Goal: Navigation & Orientation: Find specific page/section

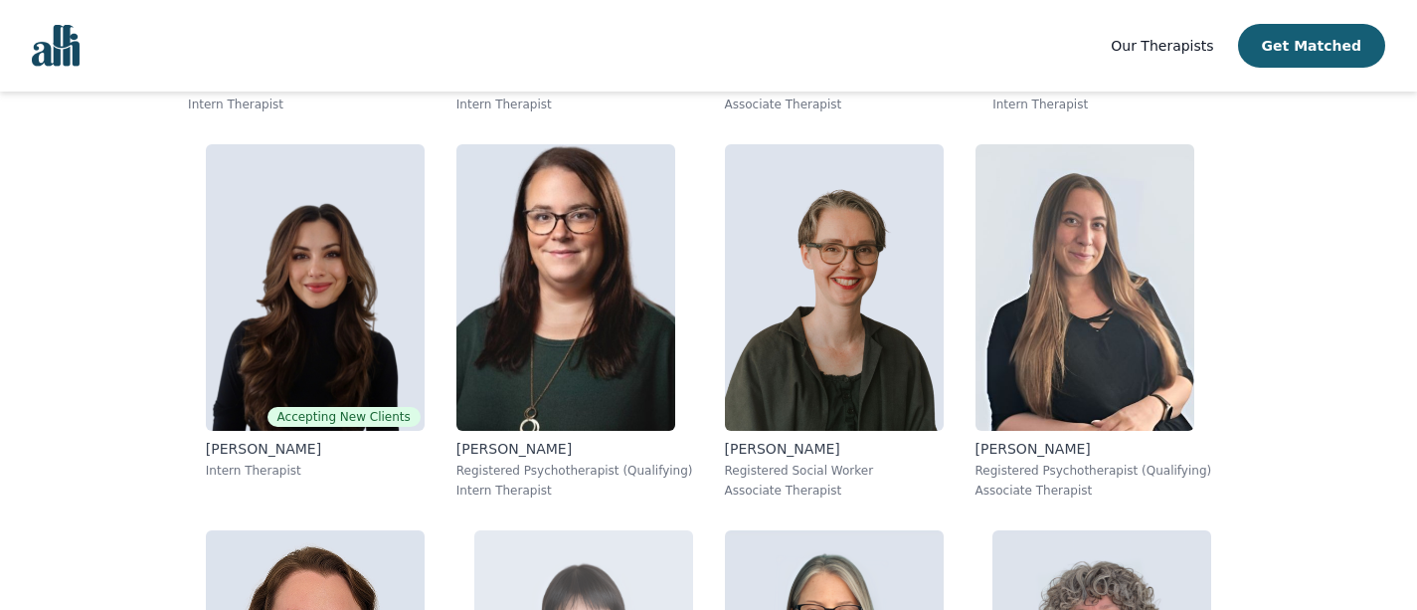
scroll to position [1177, 0]
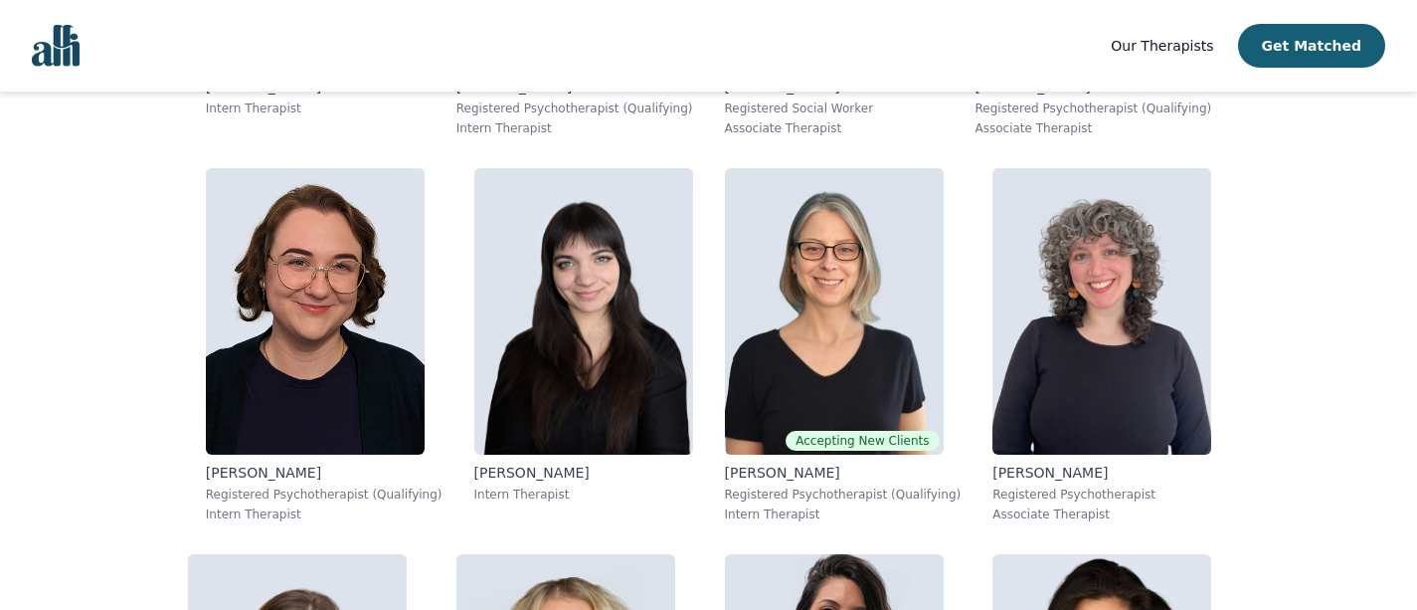
scroll to position [1528, 0]
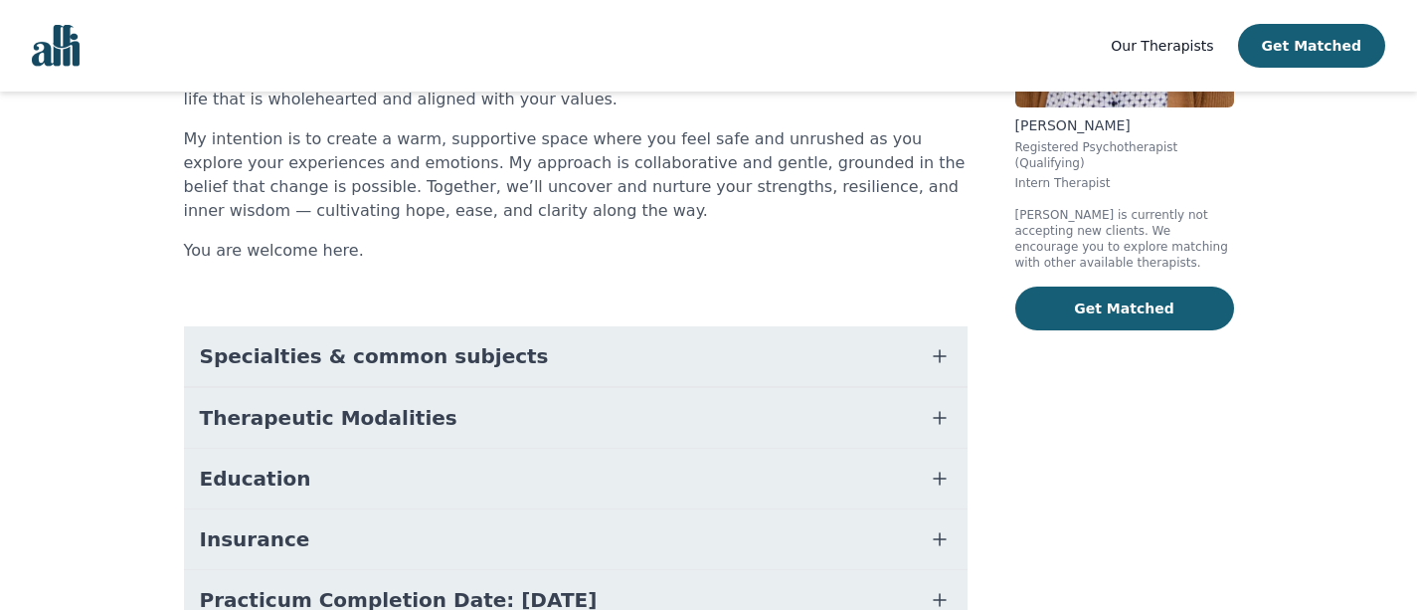
scroll to position [494, 0]
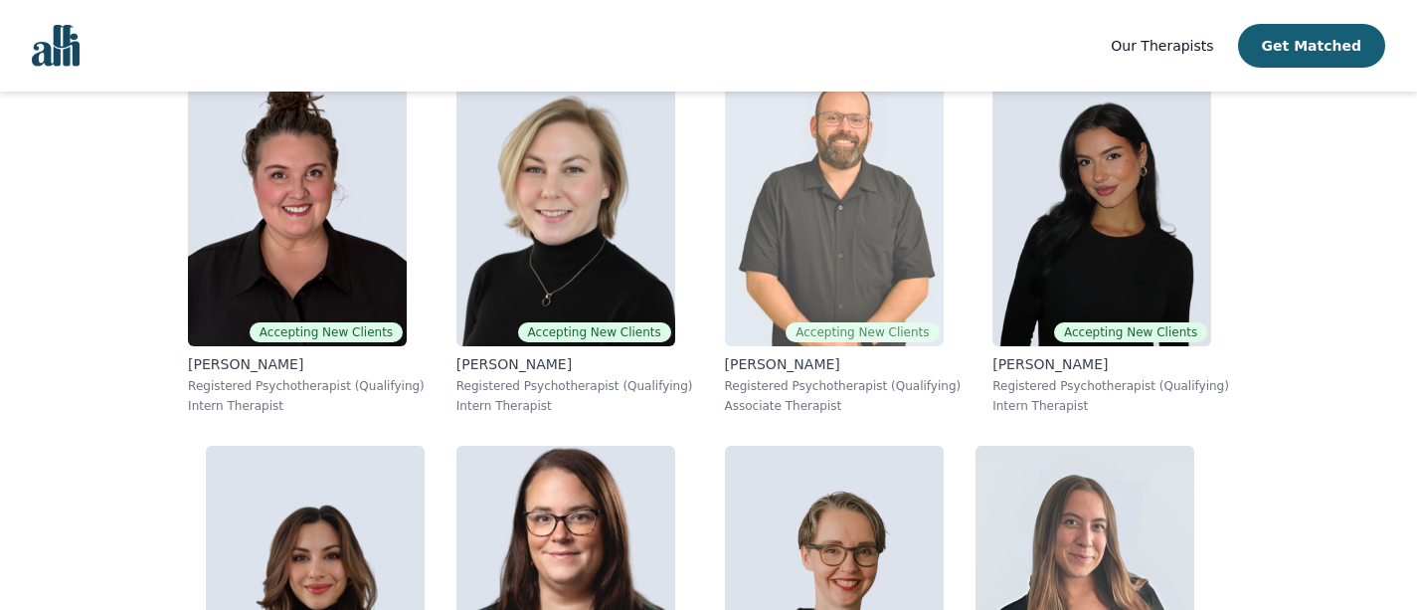
scroll to position [876, 0]
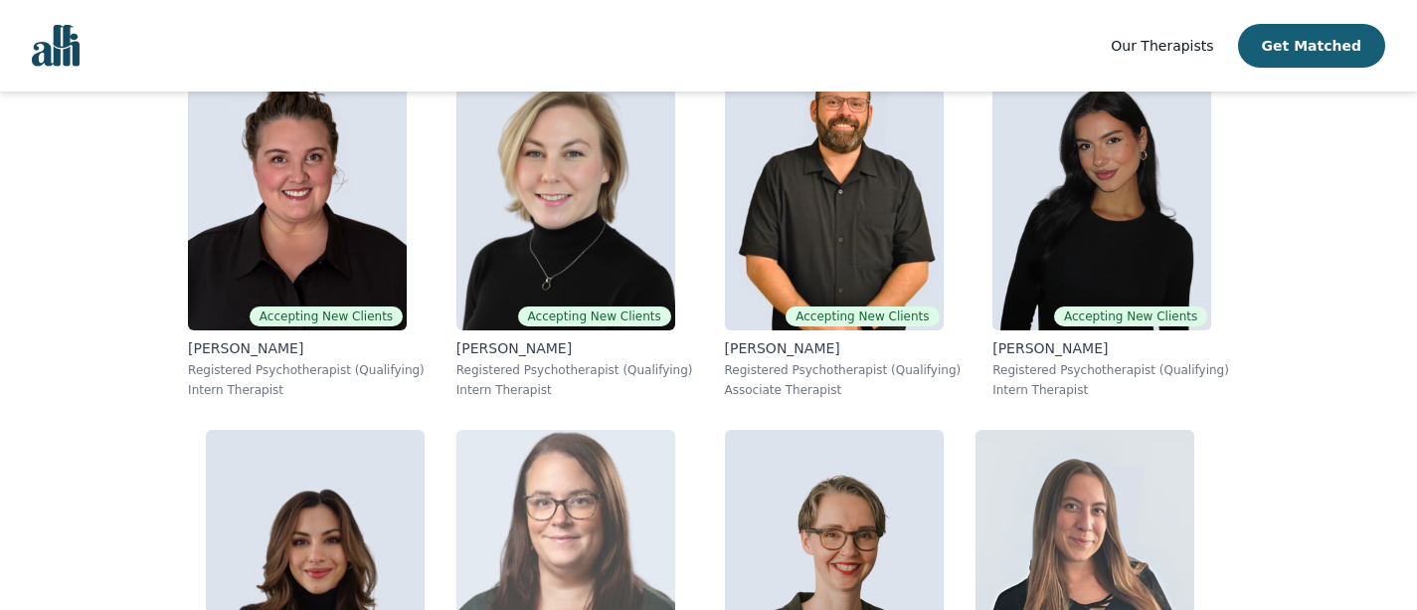
click at [675, 430] on img at bounding box center [565, 573] width 219 height 286
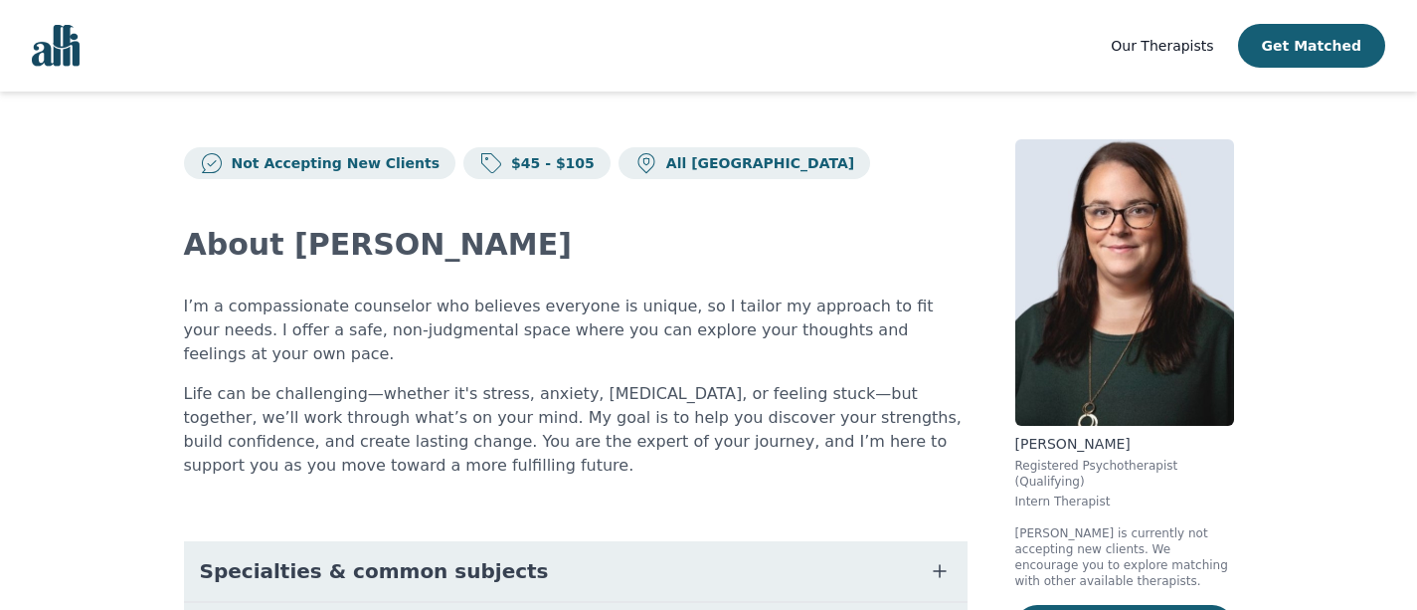
scroll to position [367, 0]
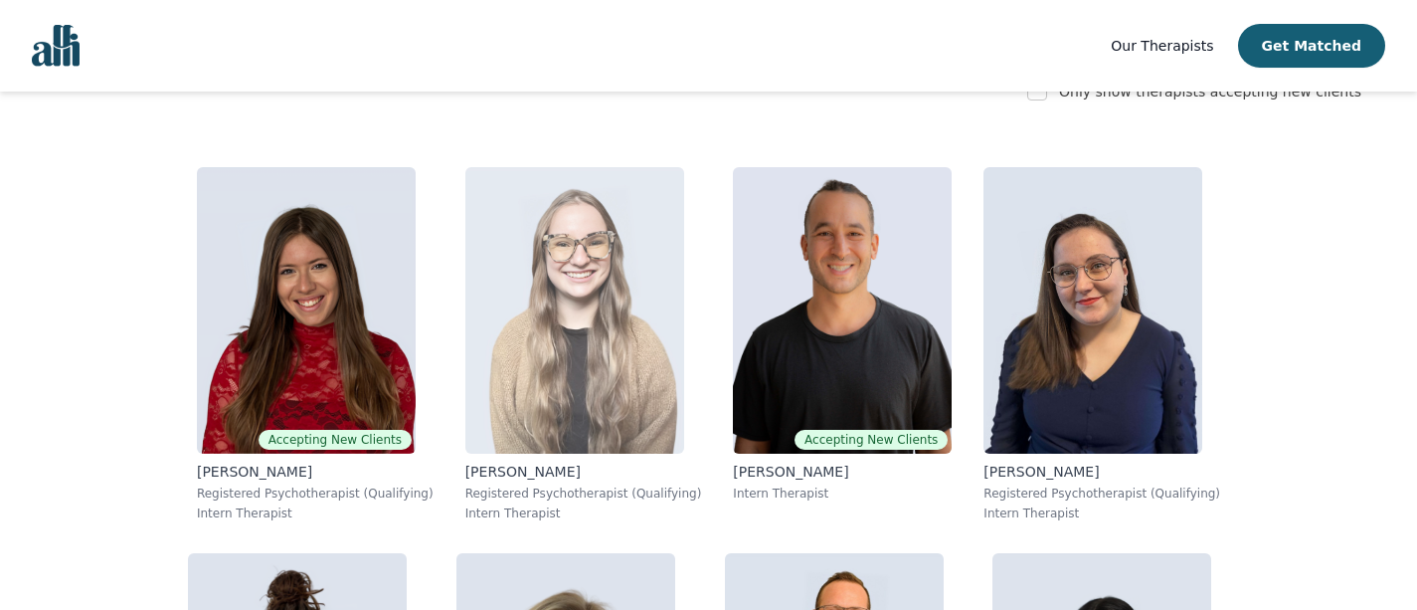
click at [506, 283] on img at bounding box center [574, 310] width 219 height 286
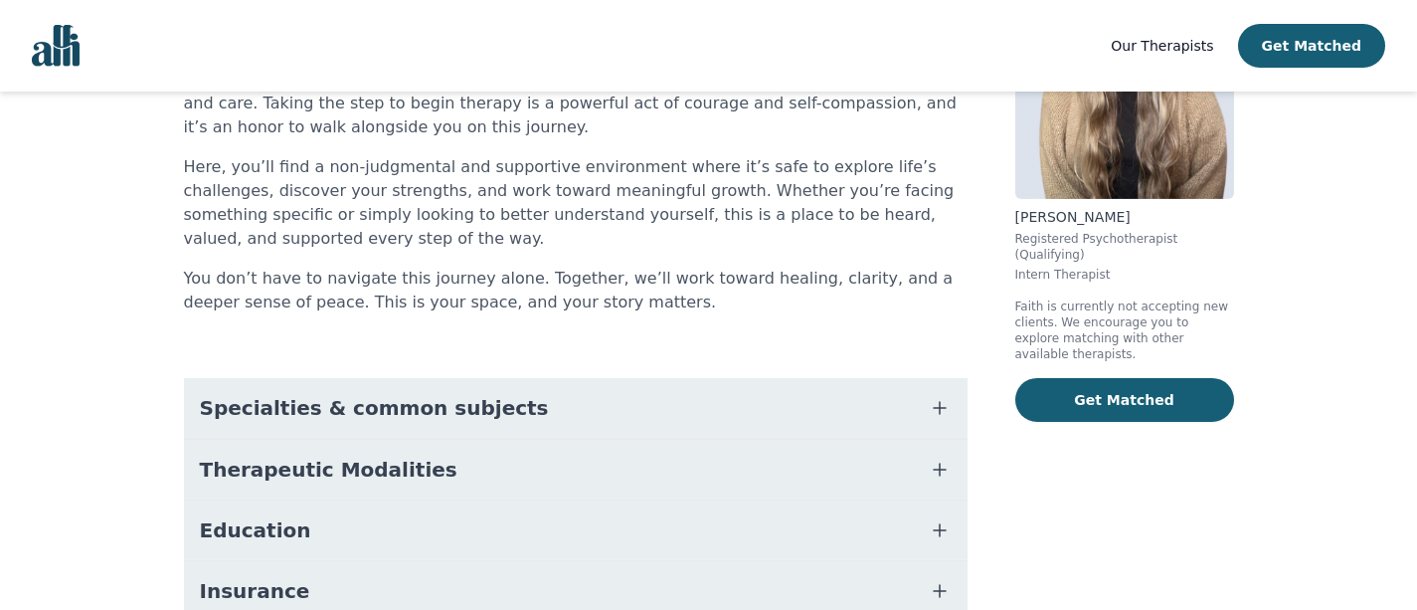
scroll to position [398, 0]
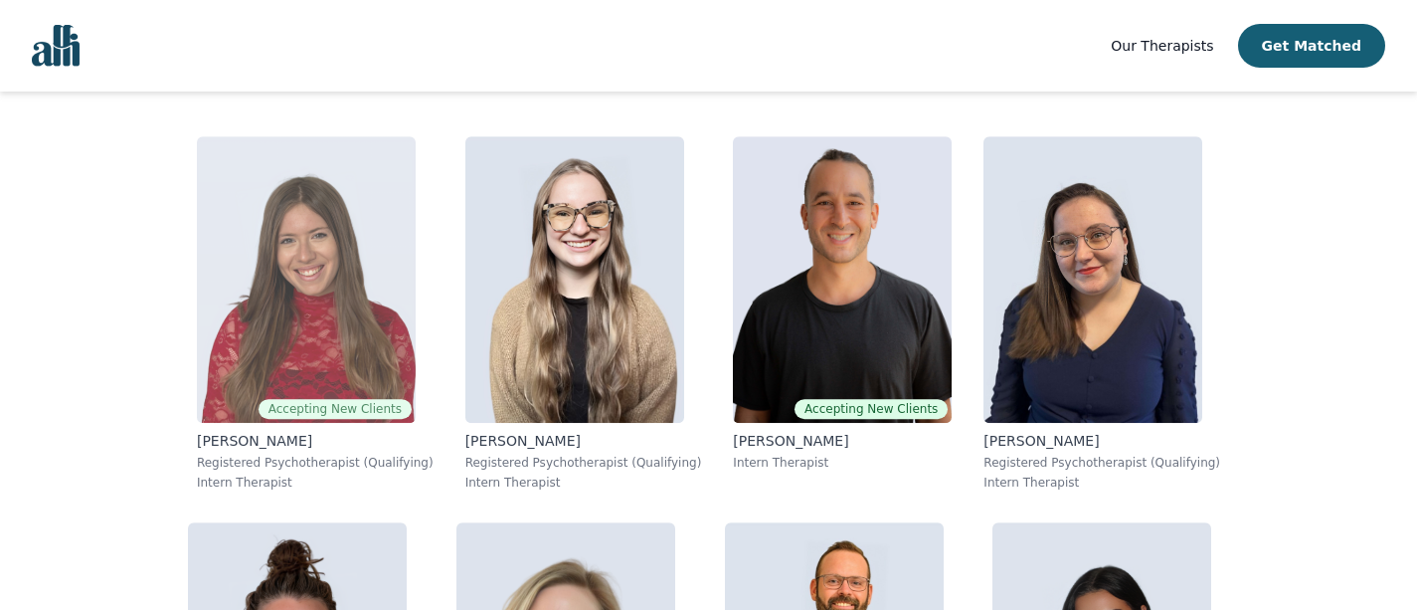
scroll to position [399, 0]
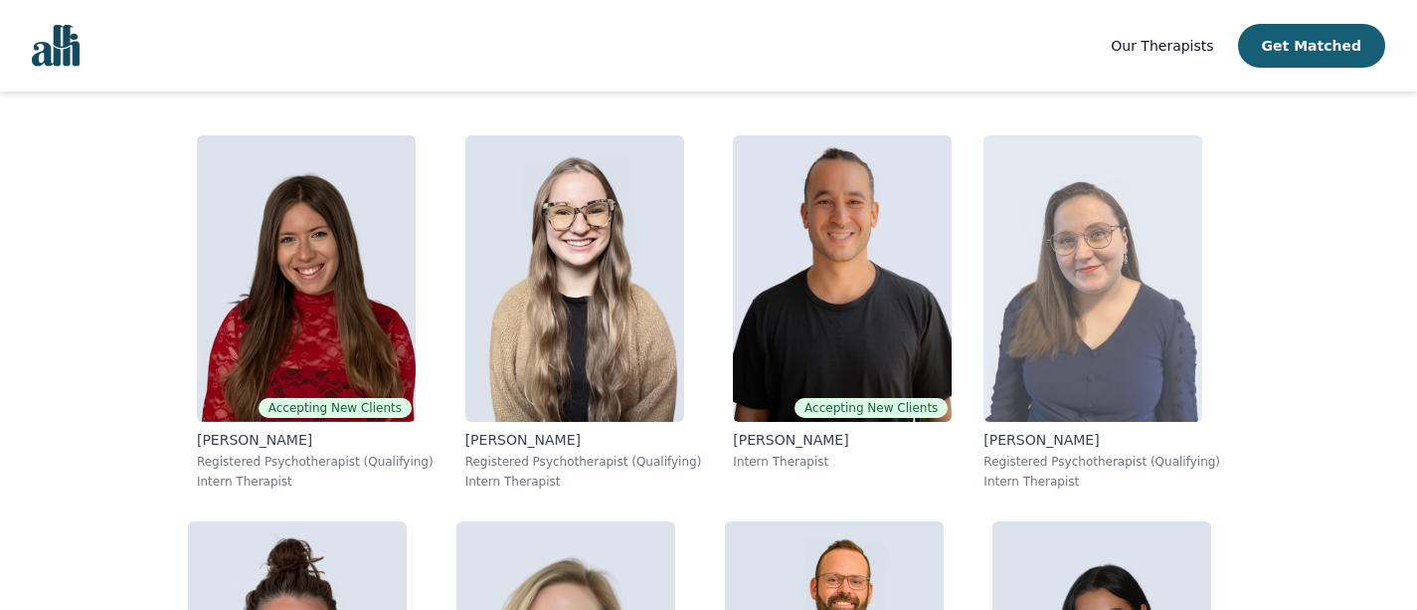
click at [983, 335] on img at bounding box center [1092, 278] width 219 height 286
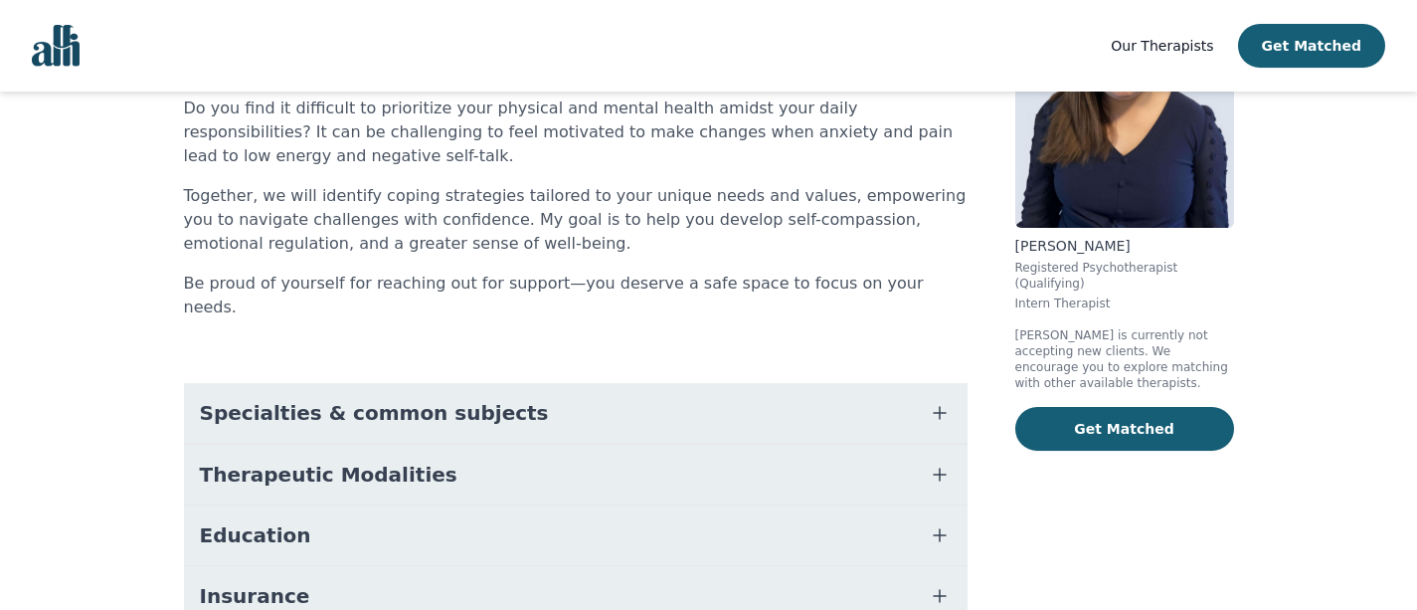
scroll to position [407, 0]
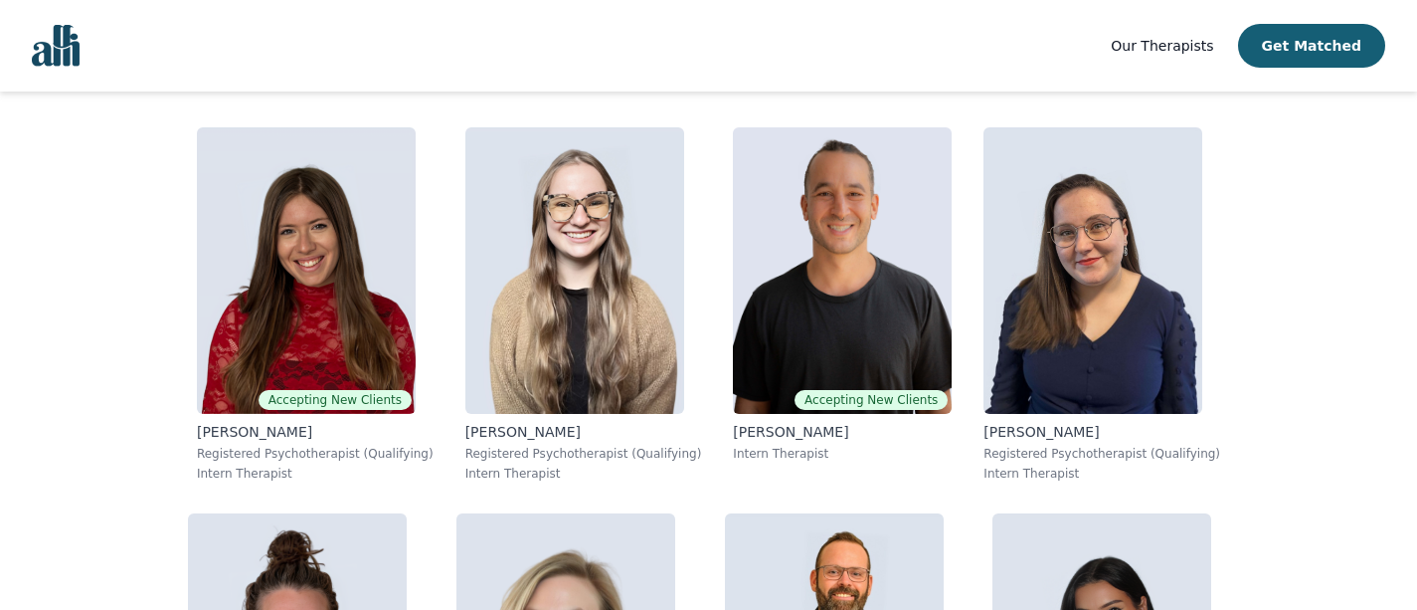
scroll to position [399, 0]
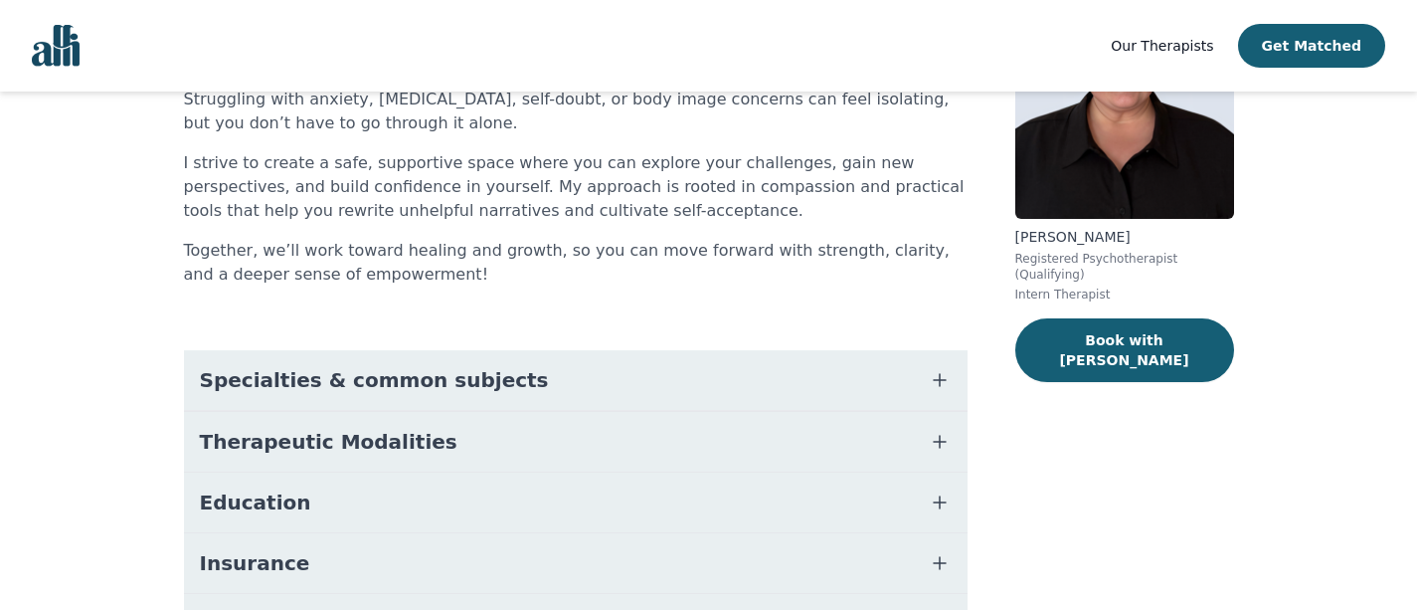
scroll to position [407, 0]
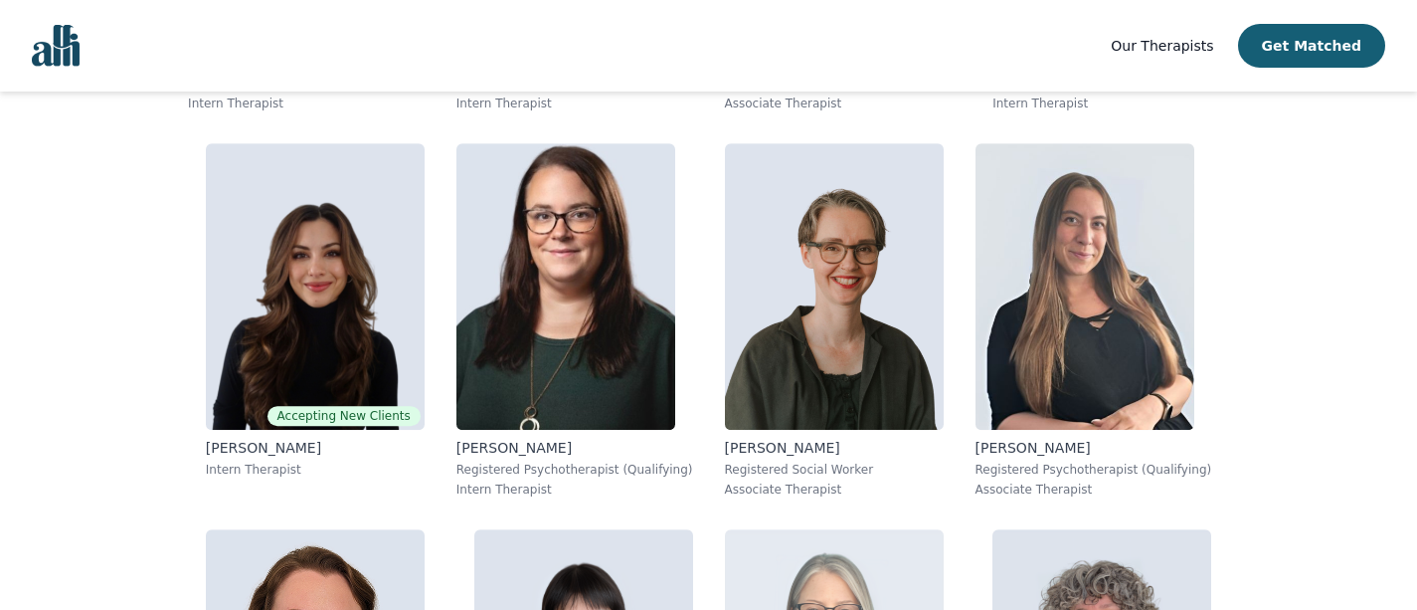
scroll to position [1162, 0]
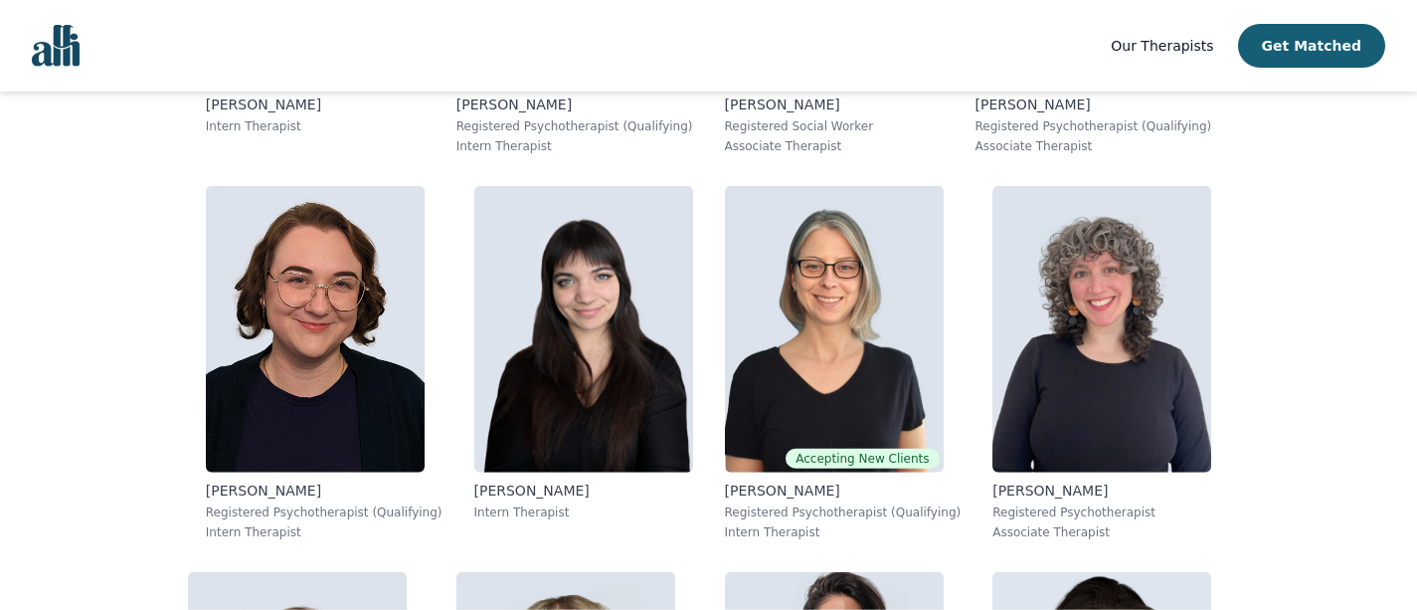
scroll to position [1520, 0]
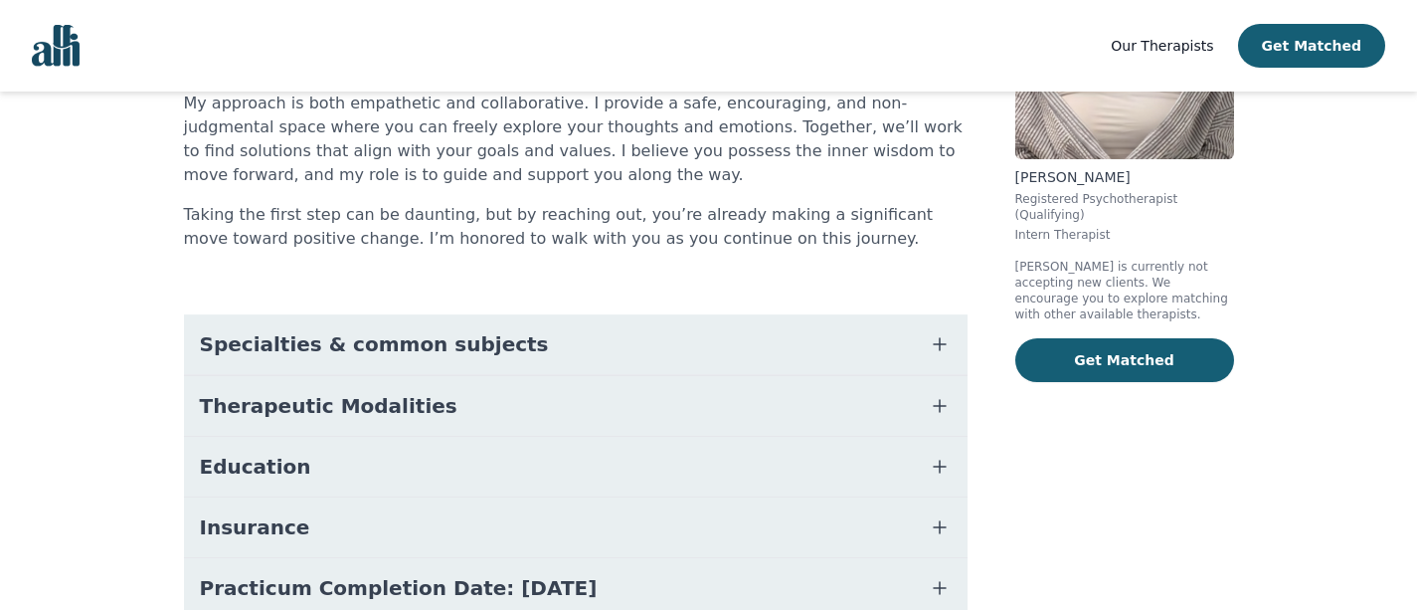
scroll to position [431, 0]
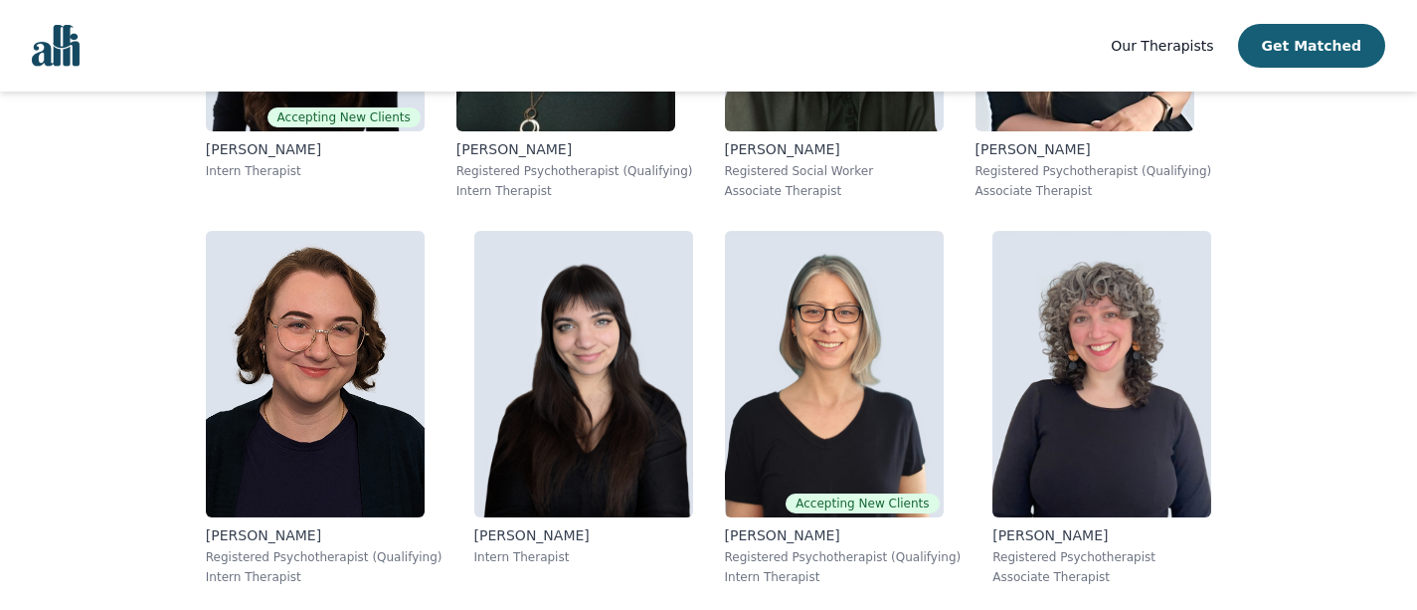
scroll to position [1576, 0]
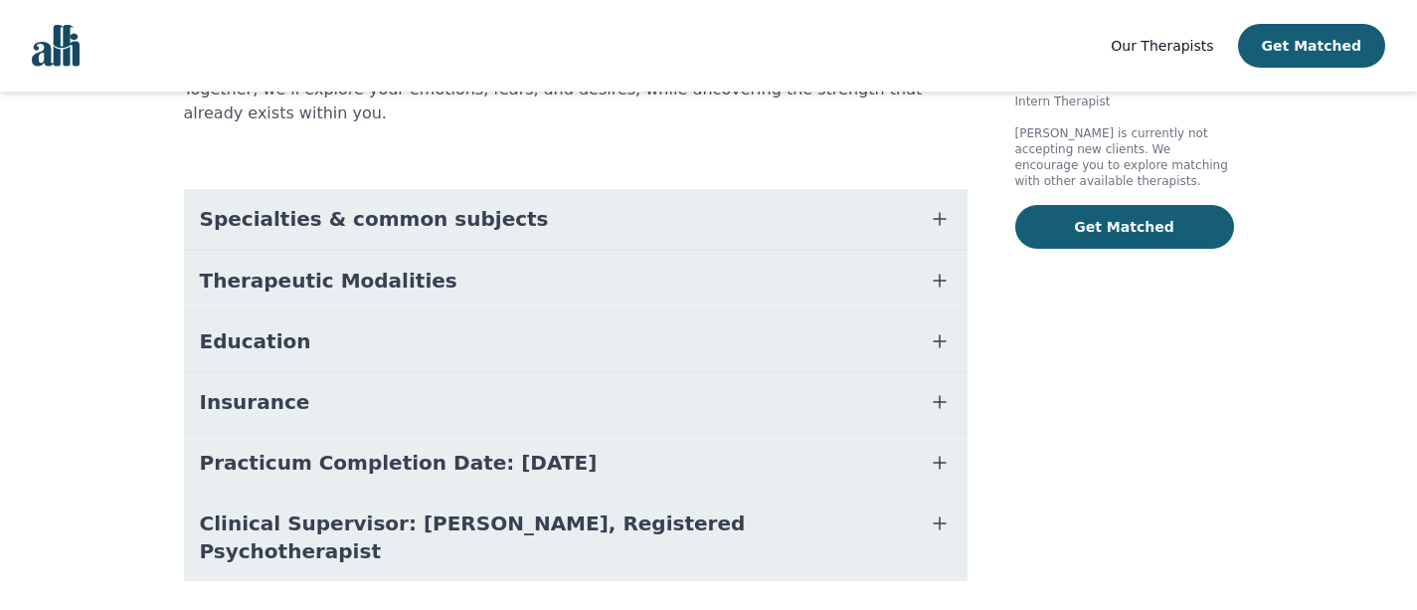
scroll to position [415, 0]
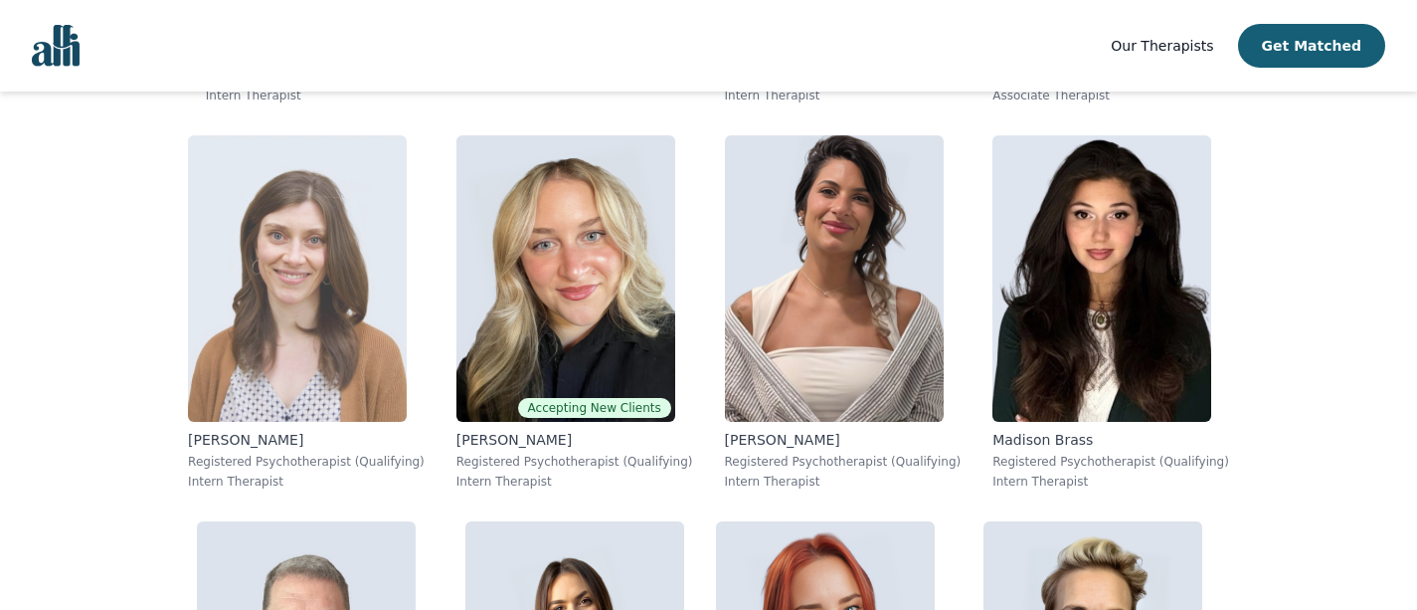
scroll to position [2038, 0]
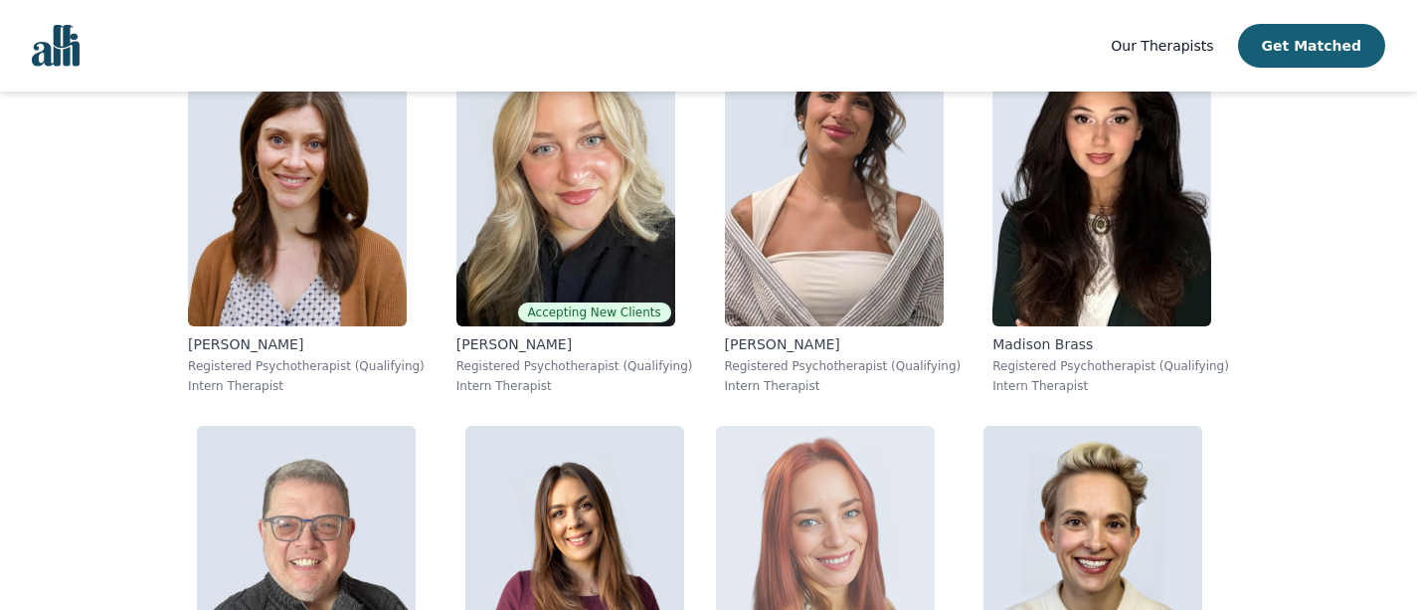
click at [723, 426] on img at bounding box center [825, 569] width 219 height 286
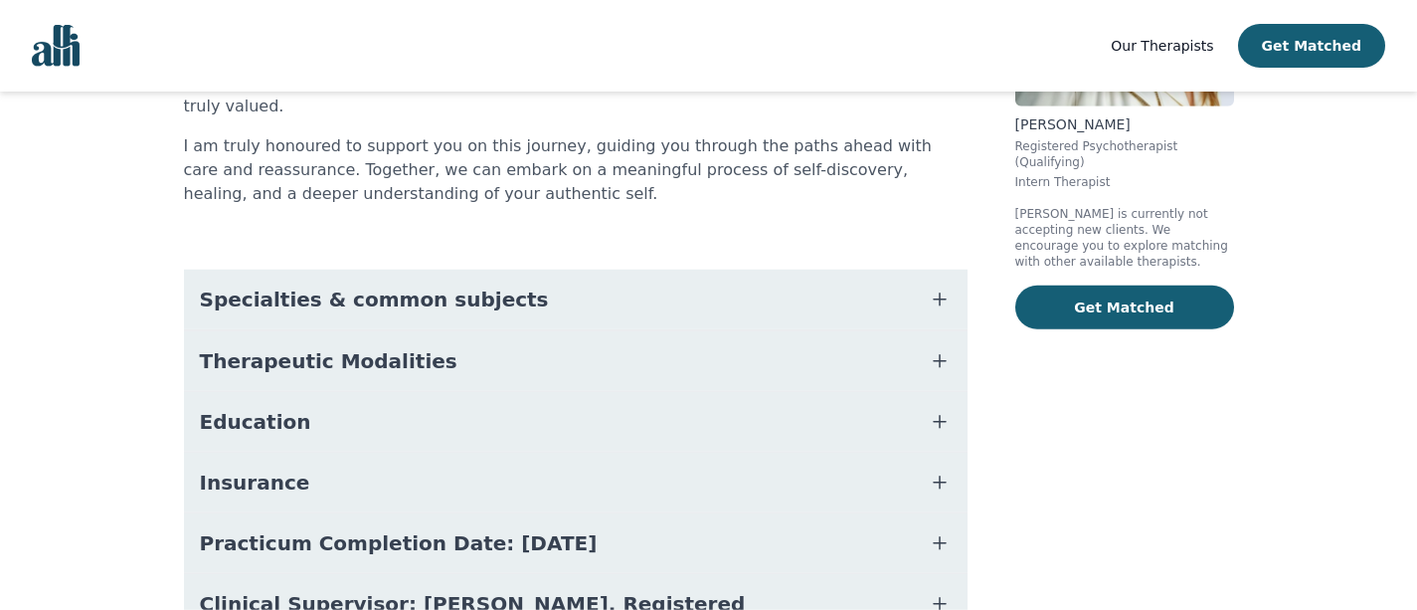
scroll to position [415, 0]
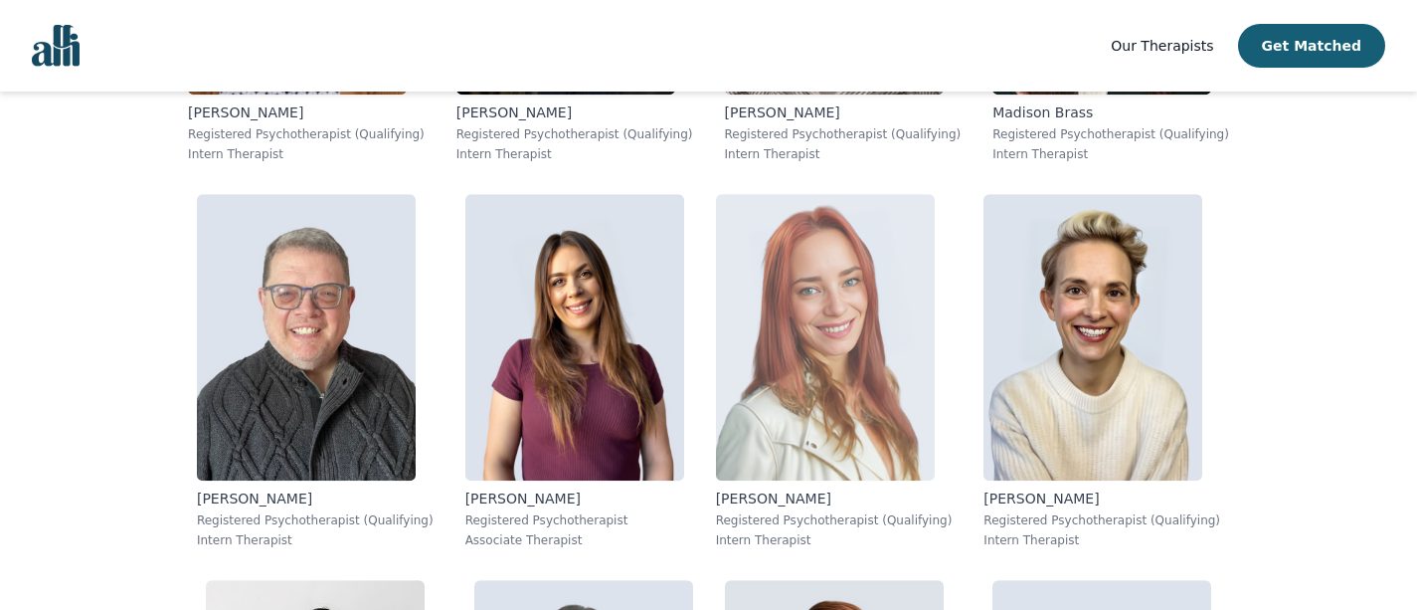
scroll to position [2276, 0]
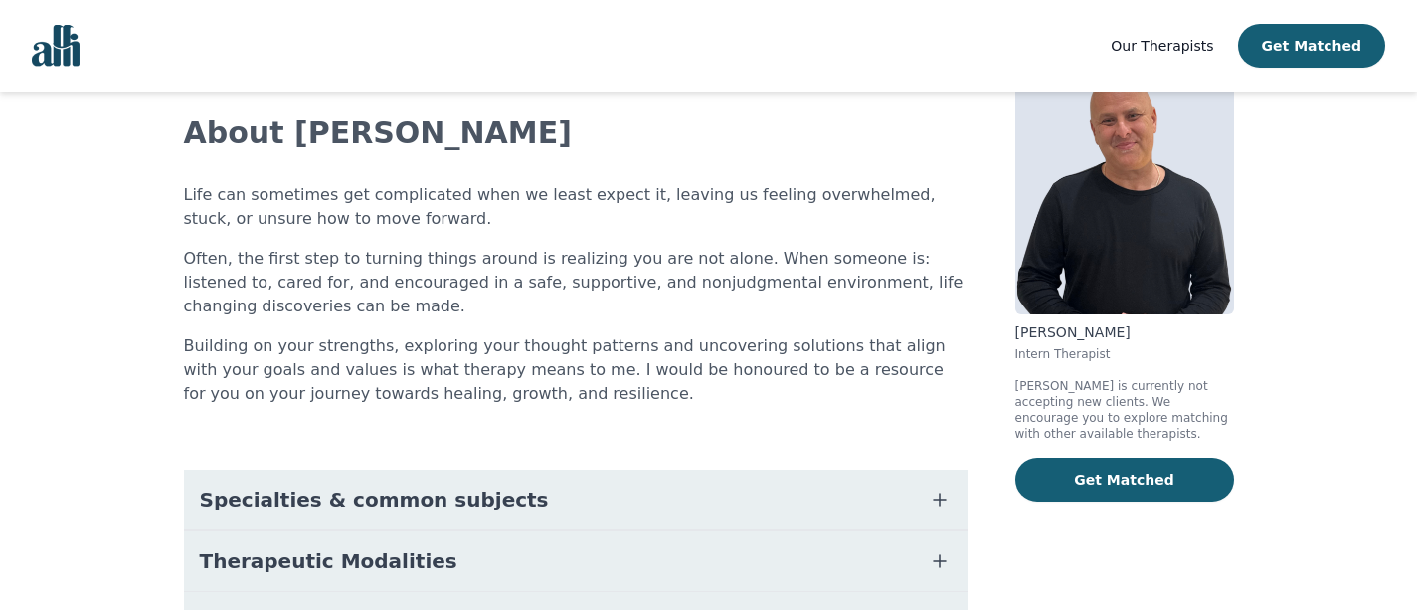
scroll to position [286, 0]
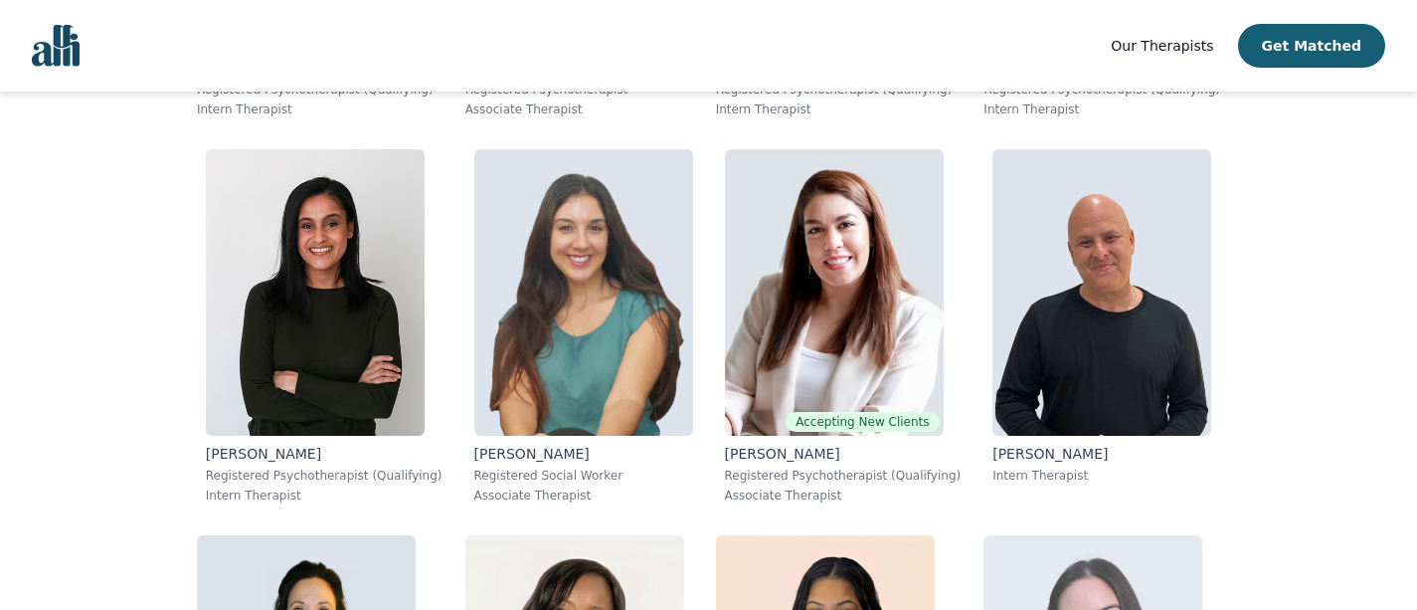
scroll to position [2706, 0]
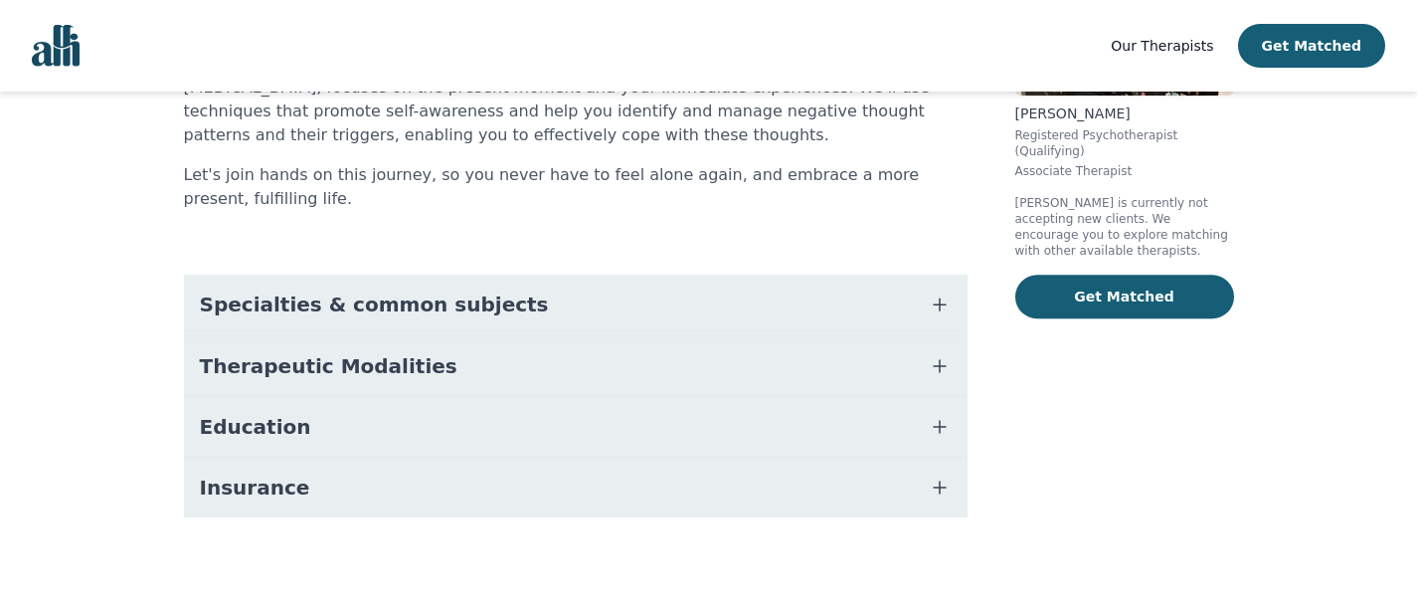
scroll to position [333, 0]
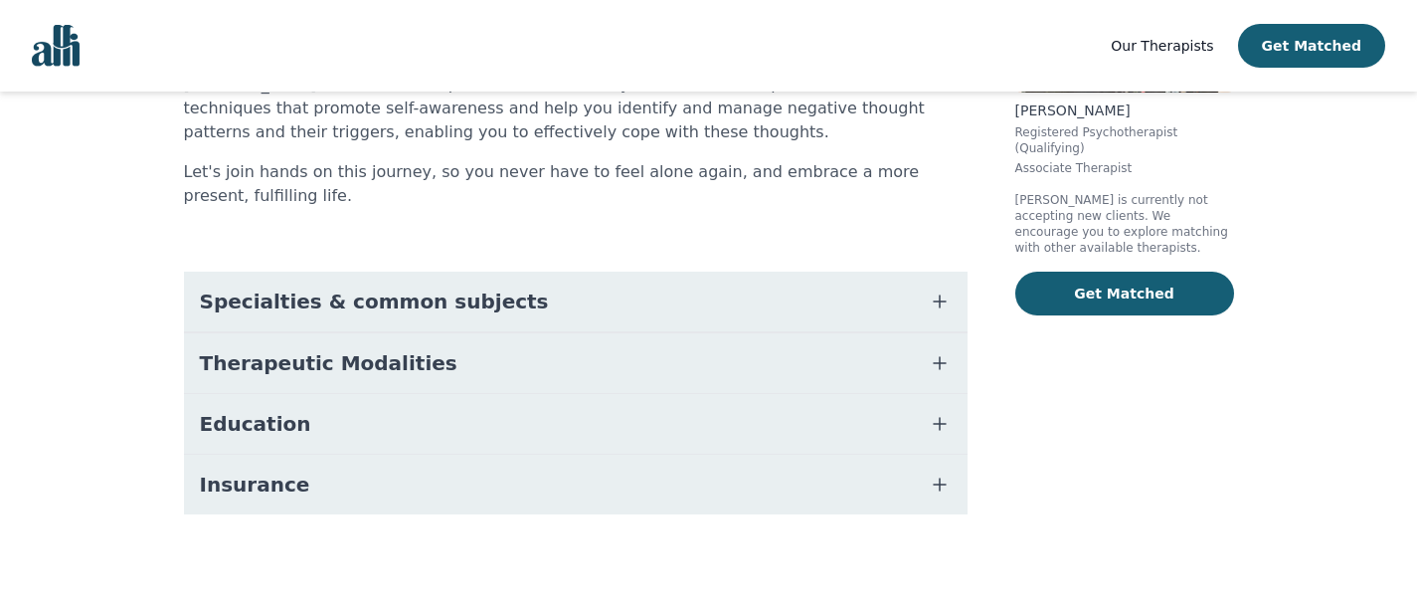
click at [944, 424] on icon "button" at bounding box center [940, 424] width 12 height 12
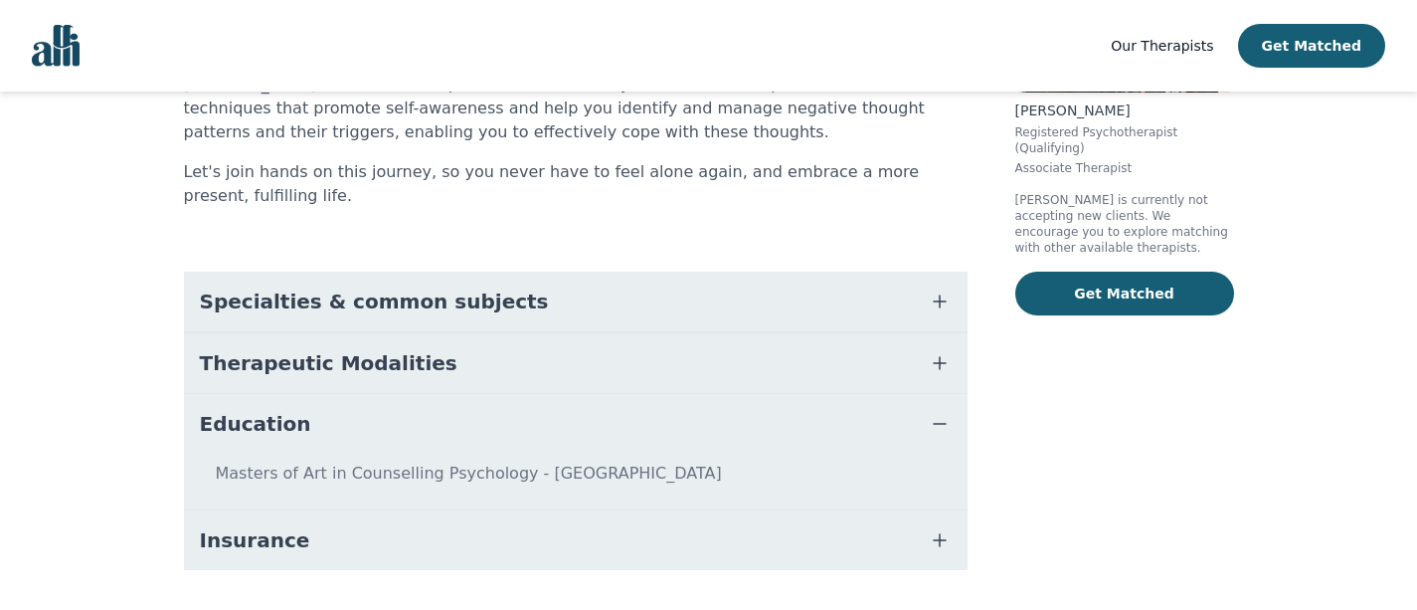
click at [944, 424] on icon "button" at bounding box center [940, 424] width 12 height 0
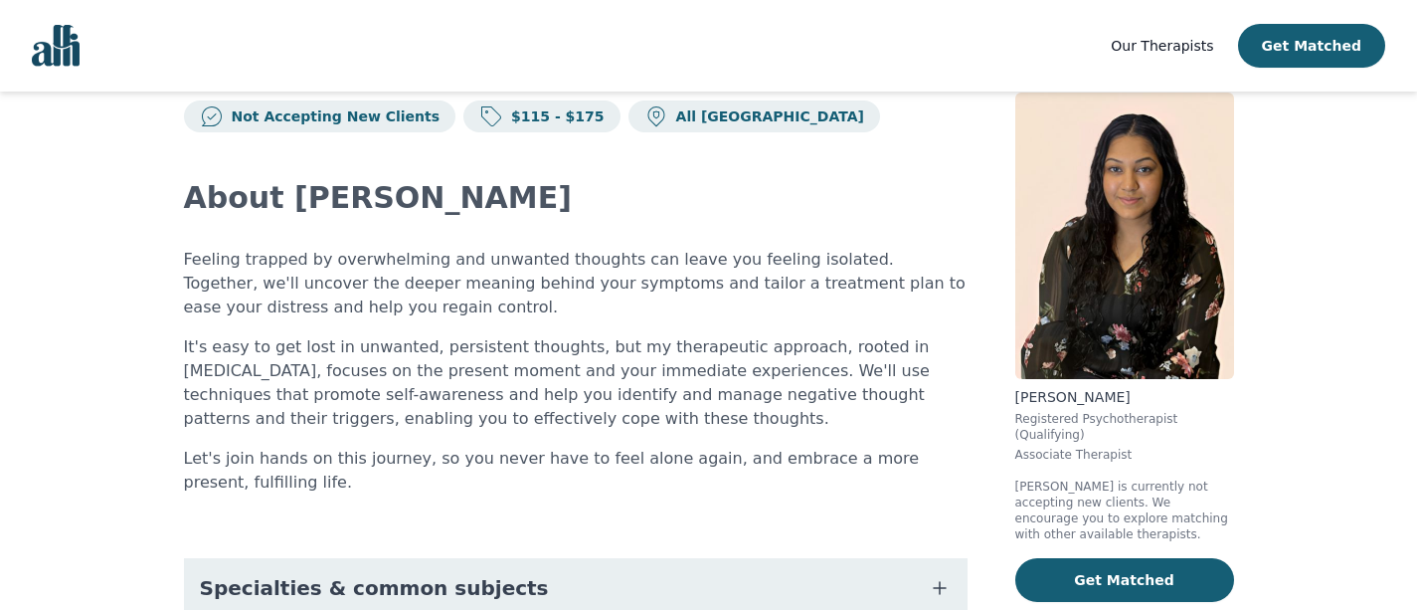
scroll to position [31, 0]
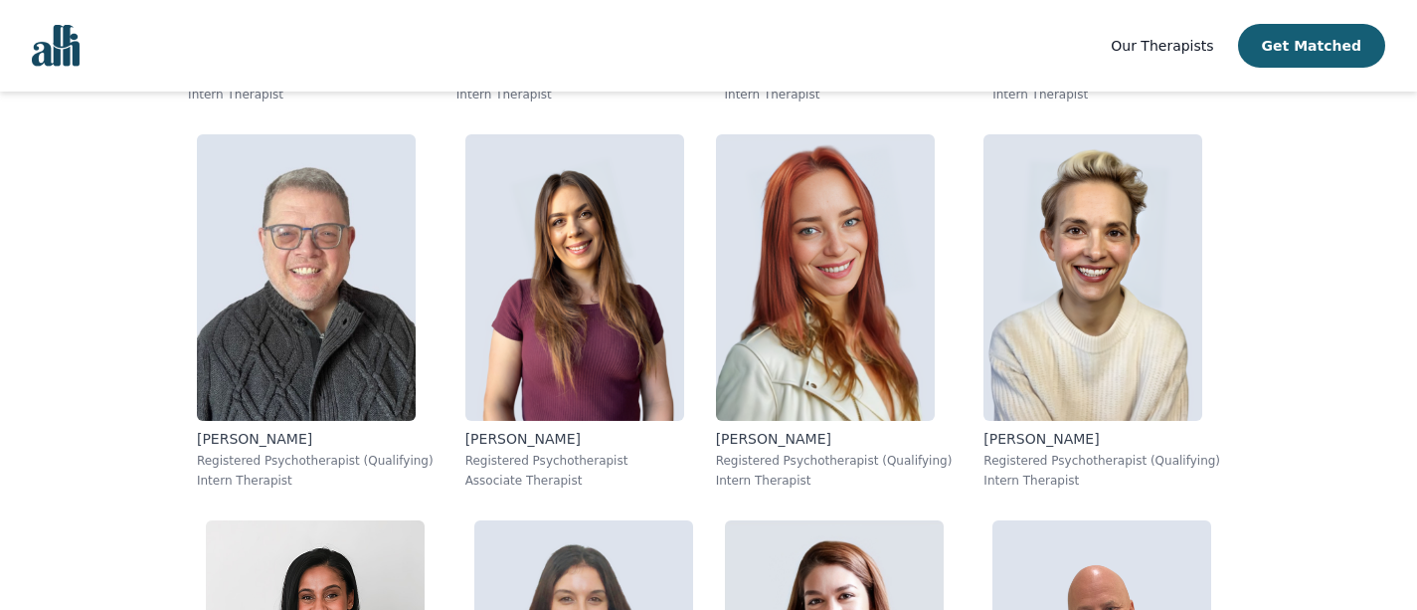
scroll to position [2370, 0]
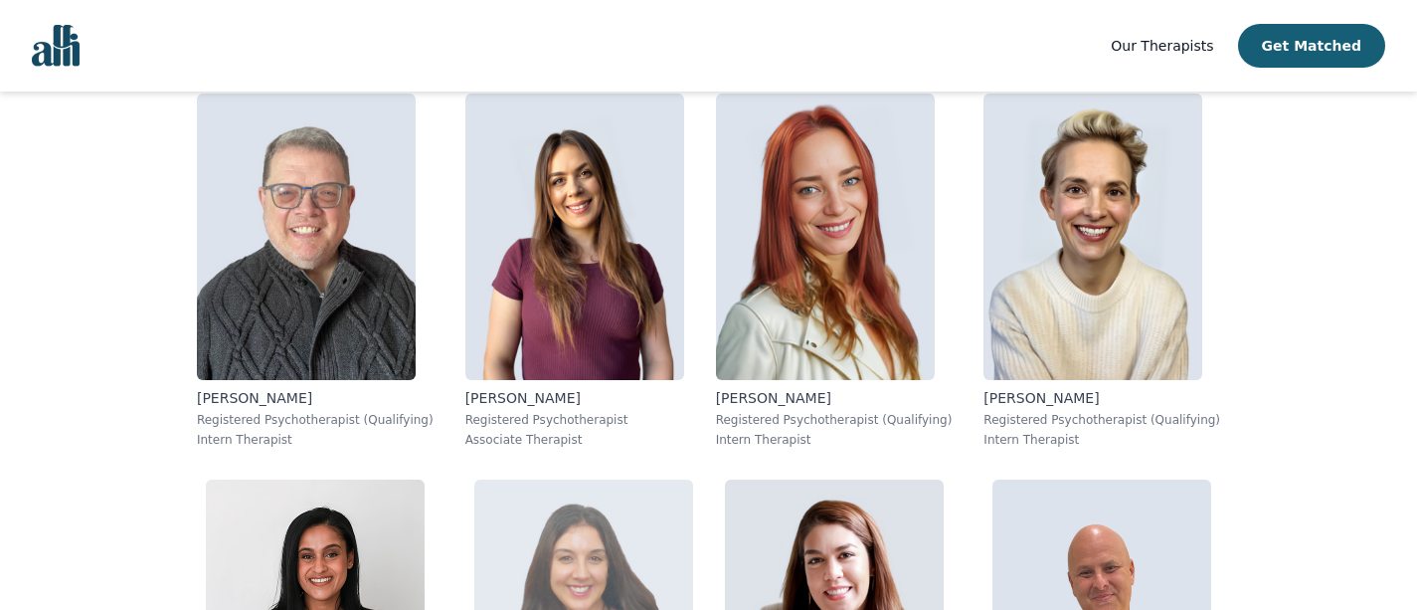
click at [474, 479] on img at bounding box center [583, 622] width 219 height 286
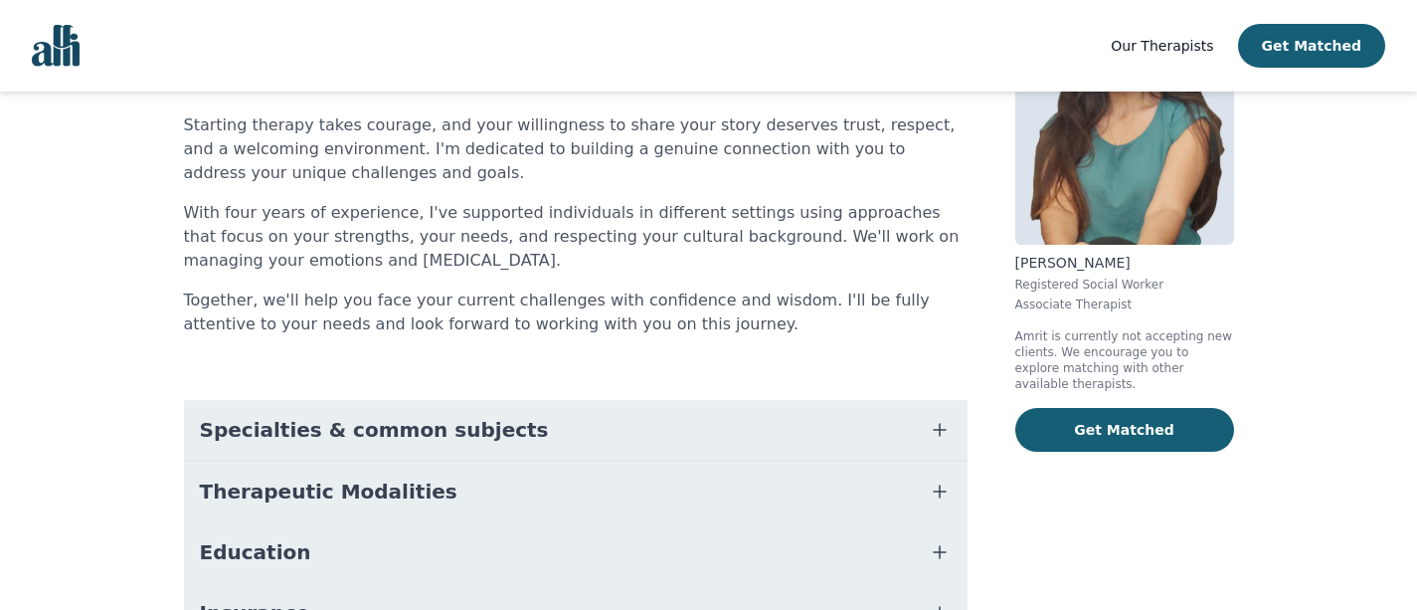
scroll to position [309, 0]
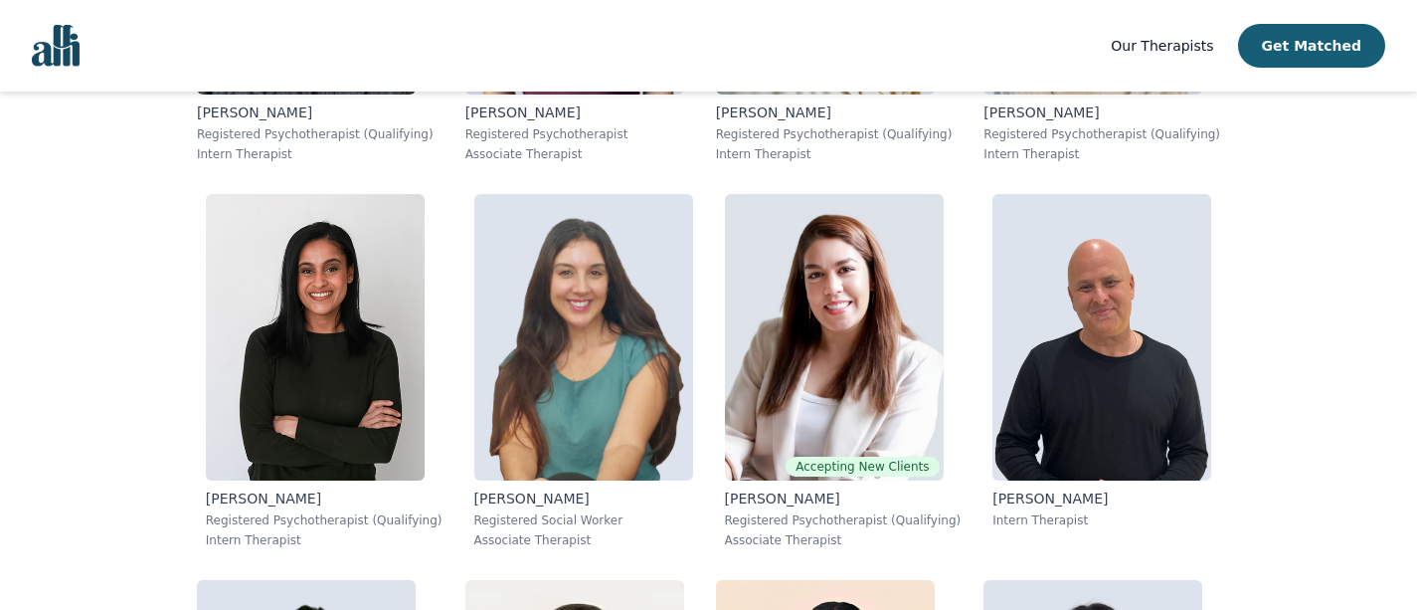
scroll to position [2664, 0]
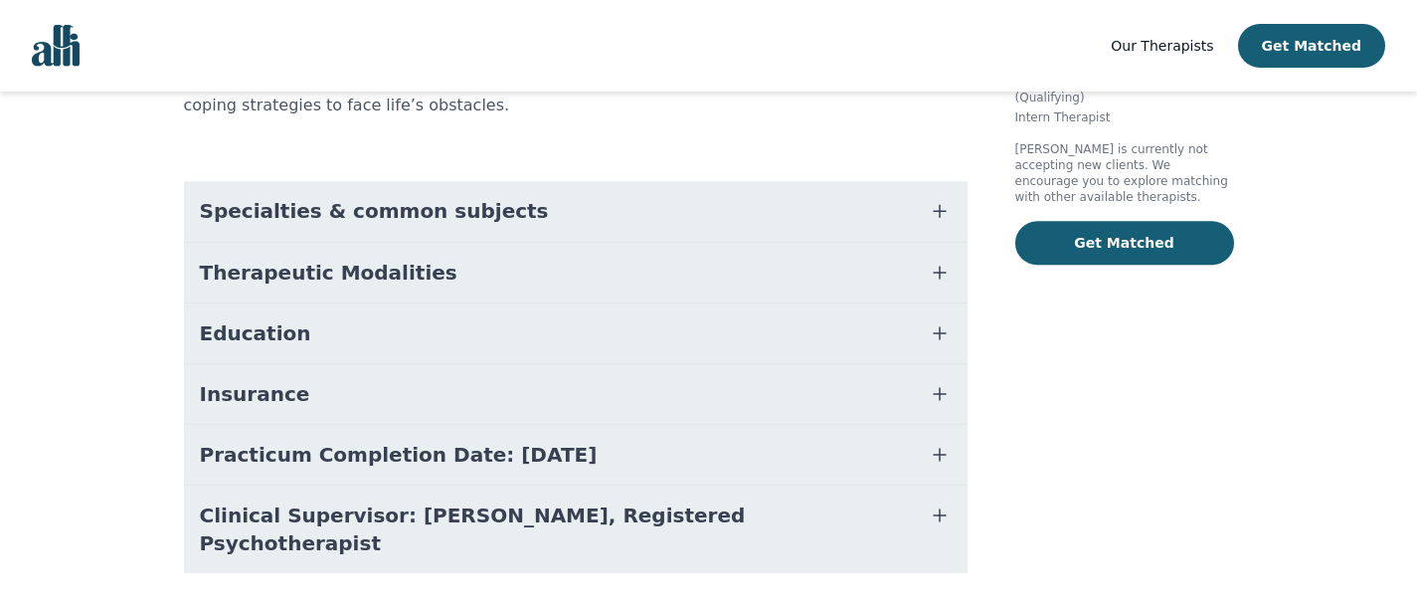
scroll to position [391, 0]
